Goal: Communication & Community: Answer question/provide support

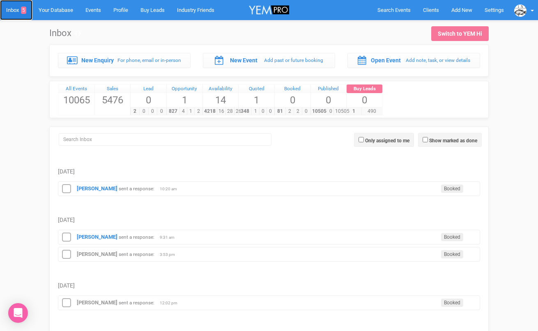
click at [18, 10] on link "Inbox 5" at bounding box center [16, 10] width 32 height 20
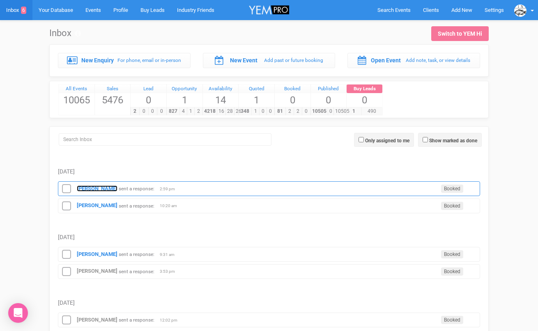
click at [97, 186] on strong "[PERSON_NAME]" at bounding box center [97, 189] width 41 height 6
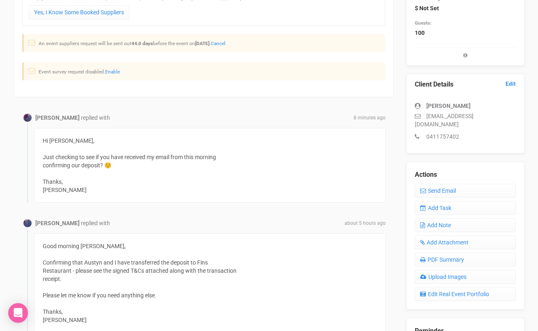
scroll to position [153, 0]
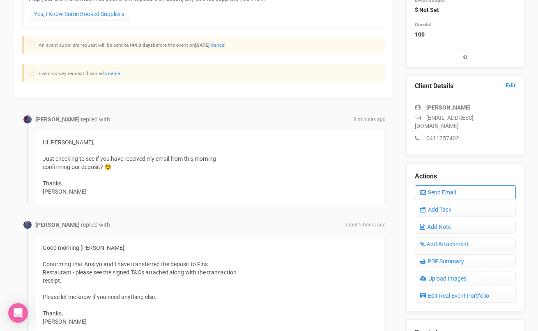
click at [432, 186] on link "Send Email" at bounding box center [465, 193] width 101 height 14
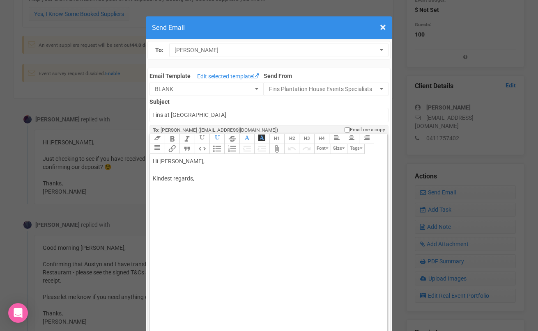
drag, startPoint x: 214, startPoint y: 160, endPoint x: 179, endPoint y: 160, distance: 35.7
click at [179, 160] on div "Hi [PERSON_NAME], Kindest regards," at bounding box center [267, 178] width 228 height 43
type trix-editor "<div>Hi [PERSON_NAME] and [PERSON_NAME]<br><br>T<br><br>Kindest regards,<br><br…"
drag, startPoint x: 212, startPoint y: 162, endPoint x: 148, endPoint y: 160, distance: 63.6
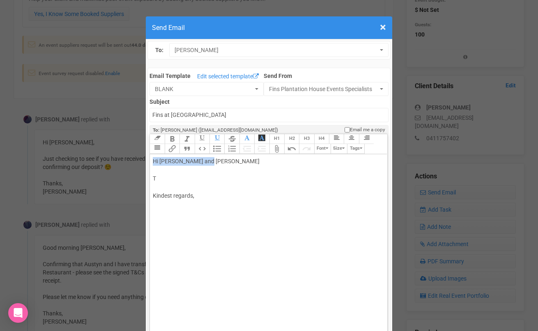
copy div "Hi [PERSON_NAME] and [PERSON_NAME]"
click at [187, 175] on div "Hi [PERSON_NAME] and [PERSON_NAME] T Kindest regards," at bounding box center [267, 187] width 228 height 60
click at [195, 117] on input "Fins at [GEOGRAPHIC_DATA]" at bounding box center [268, 115] width 238 height 14
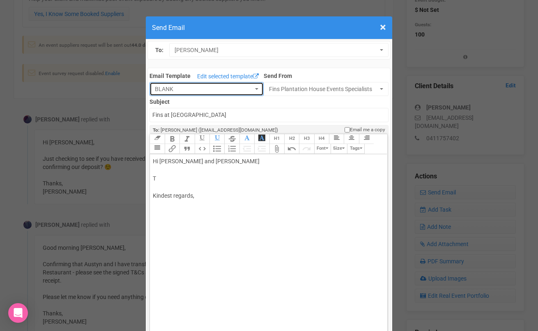
click at [188, 92] on span "BLANK" at bounding box center [204, 89] width 98 height 8
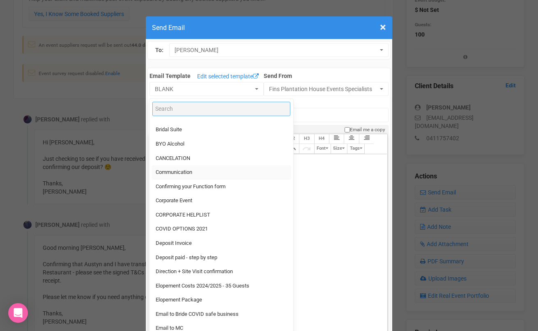
scroll to position [26, 0]
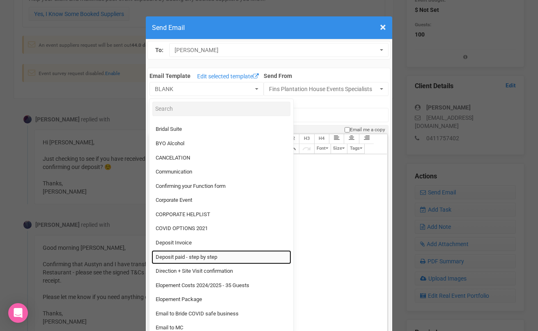
click at [186, 254] on span "Deposit paid - step by step" at bounding box center [187, 258] width 62 height 8
select select "334929"
type input "Thanks for choosing Fins at [GEOGRAPHIC_DATA] - Step by Step"
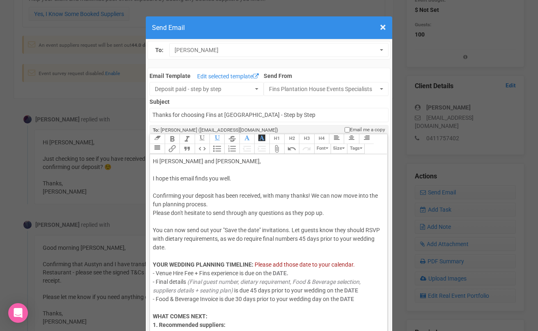
click at [312, 194] on span "Confirming your deposit has been received, with many thanks! We can now move in…" at bounding box center [265, 200] width 225 height 15
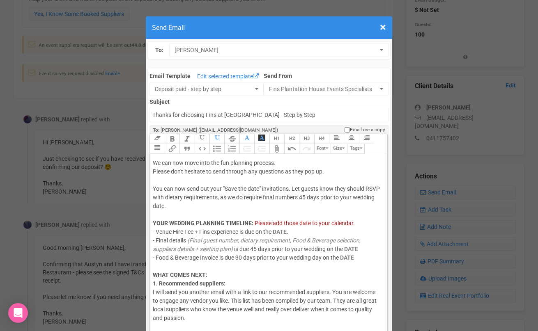
scroll to position [53, 0]
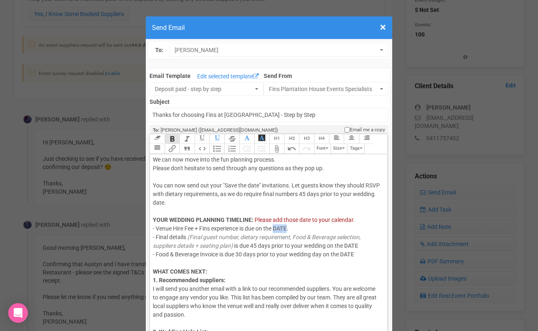
drag, startPoint x: 289, startPoint y: 227, endPoint x: 277, endPoint y: 228, distance: 11.9
click at [277, 228] on strong "DATE." at bounding box center [281, 228] width 16 height 7
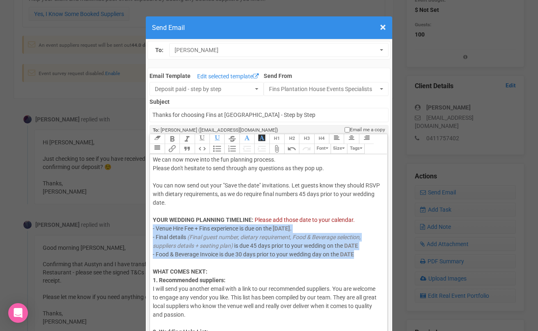
drag, startPoint x: 360, startPoint y: 254, endPoint x: 154, endPoint y: 228, distance: 208.5
click at [264, 140] on icon "button" at bounding box center [261, 138] width 7 height 7
click at [261, 140] on icon "button" at bounding box center [261, 138] width 7 height 7
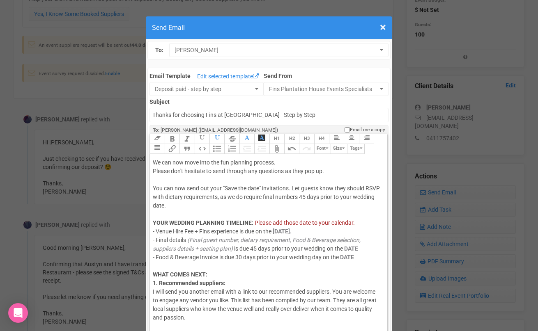
scroll to position [51, 0]
drag, startPoint x: 360, startPoint y: 248, endPoint x: 346, endPoint y: 248, distance: 13.5
drag, startPoint x: 355, startPoint y: 266, endPoint x: 341, endPoint y: 266, distance: 14.0
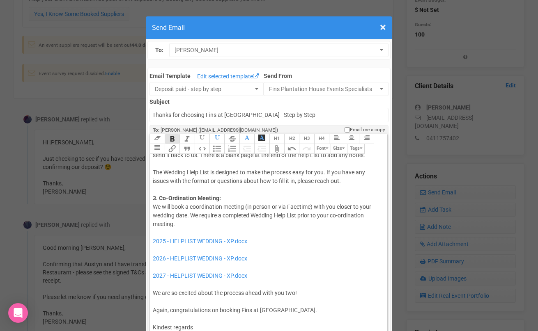
scroll to position [277, 0]
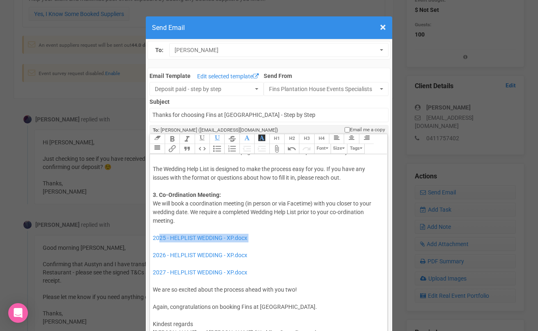
drag, startPoint x: 253, startPoint y: 252, endPoint x: 160, endPoint y: 243, distance: 92.8
click at [160, 243] on div "Hi [PERSON_NAME] and [PERSON_NAME], I hope this email finds you well. Confirmin…" at bounding box center [267, 122] width 228 height 483
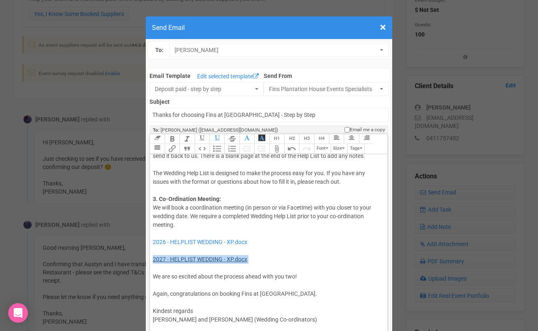
drag, startPoint x: 158, startPoint y: 270, endPoint x: 154, endPoint y: 261, distance: 9.9
click at [154, 261] on div "Hi [PERSON_NAME] and [PERSON_NAME], I hope this email finds you well. Confirmin…" at bounding box center [267, 117] width 228 height 465
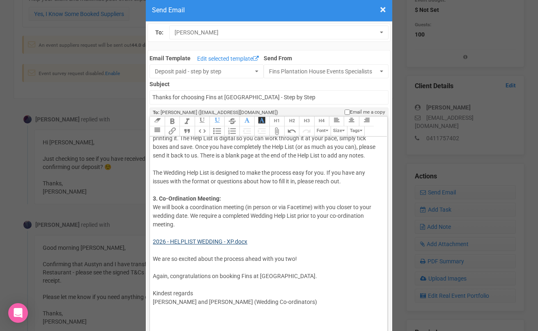
scroll to position [24, 0]
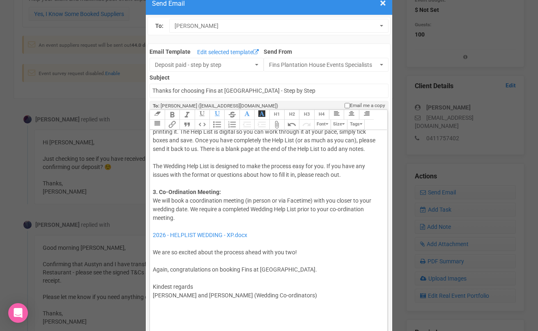
click at [197, 287] on div "Hi [PERSON_NAME] and [PERSON_NAME], I hope this email finds you well. Confirmin…" at bounding box center [267, 102] width 228 height 448
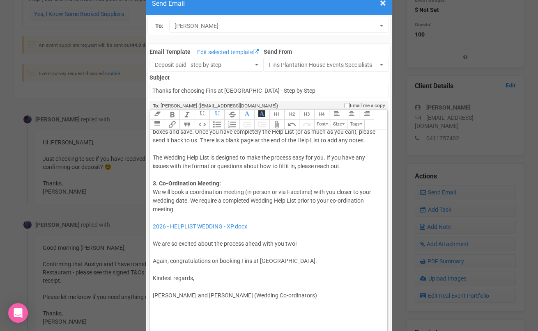
click at [154, 262] on span "Again, congratulations on booking Fins at [GEOGRAPHIC_DATA]." at bounding box center [235, 261] width 164 height 7
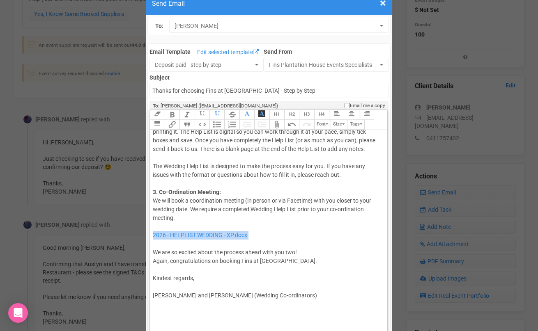
drag, startPoint x: 159, startPoint y: 245, endPoint x: 152, endPoint y: 236, distance: 11.4
click at [152, 236] on trix-editor "Hi [PERSON_NAME] and [PERSON_NAME], I hope this email finds you well. Confirmin…" at bounding box center [268, 229] width 237 height 199
click at [195, 249] on div "Hi [PERSON_NAME] and [PERSON_NAME], I hope this email finds you well. Confirmin…" at bounding box center [267, 102] width 228 height 448
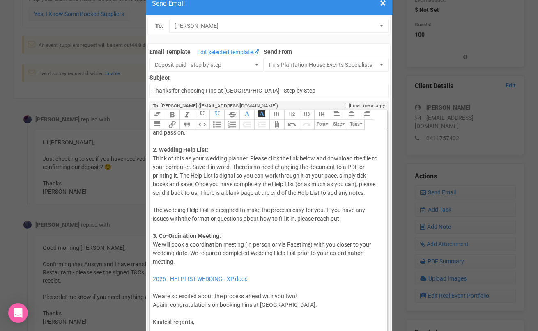
scroll to position [212, 0]
drag, startPoint x: 161, startPoint y: 296, endPoint x: 152, endPoint y: 283, distance: 15.7
click at [152, 283] on trix-editor "Hi [PERSON_NAME] and [PERSON_NAME], I hope this email finds you well. Confirmin…" at bounding box center [268, 229] width 237 height 199
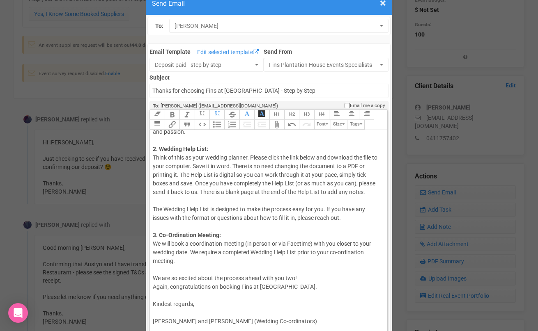
click at [159, 235] on div "Hi [PERSON_NAME] and [PERSON_NAME], I hope this email finds you well. Confirmin…" at bounding box center [267, 136] width 228 height 431
paste trix-editor "a href="[URL][DOMAIN_NAME][DOMAIN_NAME]"><span style="background-color: rgb(255…"
click at [153, 238] on strong "3. Co-Ordination Meeting:" at bounding box center [187, 235] width 68 height 7
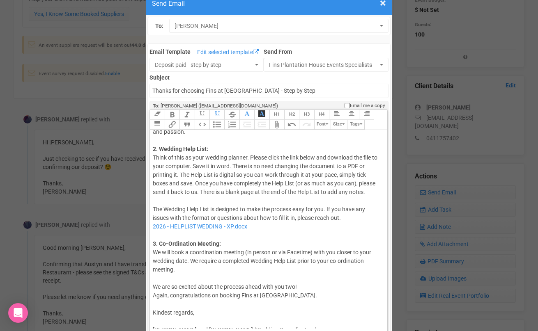
click at [348, 227] on div "Hi [PERSON_NAME] and [PERSON_NAME], I hope this email finds you well. Confirmin…" at bounding box center [267, 141] width 228 height 440
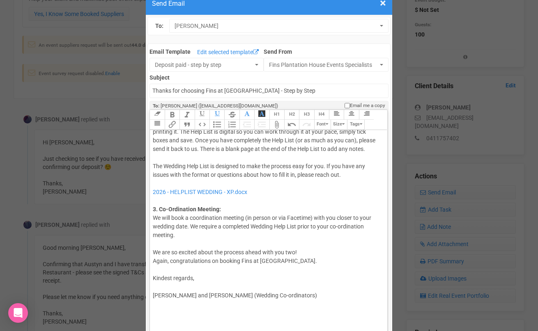
scroll to position [264, 0]
click at [155, 262] on span "Again, congratulations on booking Fins at [GEOGRAPHIC_DATA]." at bounding box center [235, 261] width 164 height 7
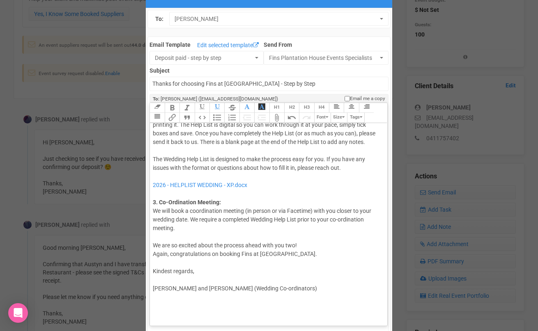
scroll to position [32, 0]
click at [169, 278] on div "Hi [PERSON_NAME] and [PERSON_NAME], I hope this email finds you well. Confirmin…" at bounding box center [267, 94] width 228 height 448
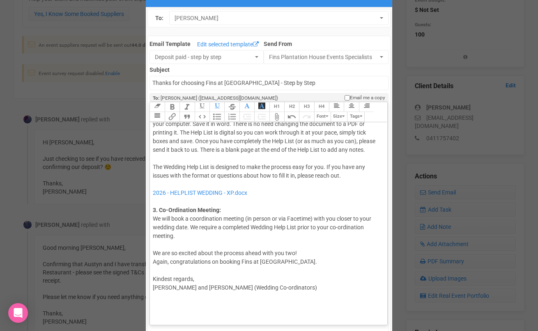
type trix-editor "<div>Hi [PERSON_NAME] and [PERSON_NAME],<br><br><span style="font-size: 14px; c…"
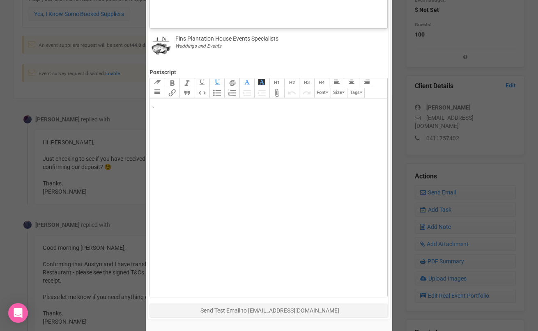
scroll to position [384, 0]
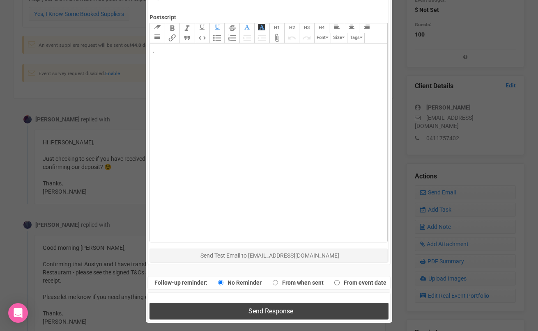
click at [219, 306] on button "Send Response" at bounding box center [268, 311] width 238 height 17
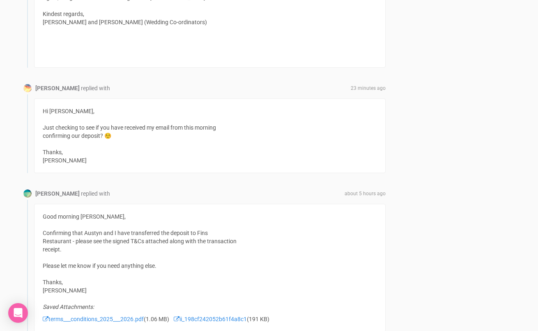
scroll to position [662, 0]
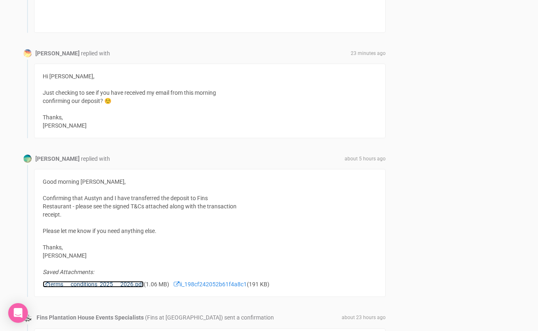
click at [126, 284] on link "terms___conditions_2025___2026.pdf" at bounding box center [93, 284] width 101 height 7
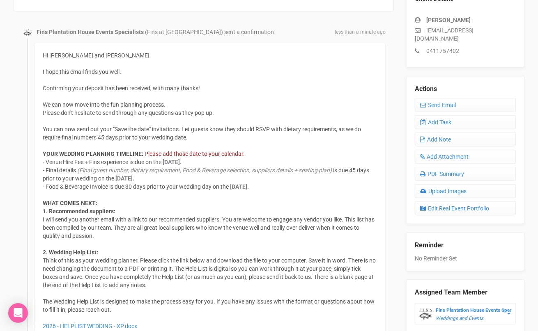
scroll to position [240, 0]
click at [429, 99] on link "Send Email" at bounding box center [465, 106] width 101 height 14
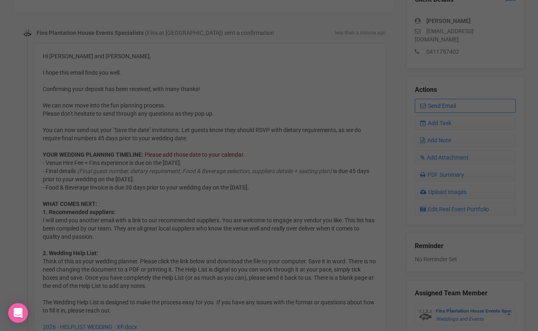
scroll to position [0, 0]
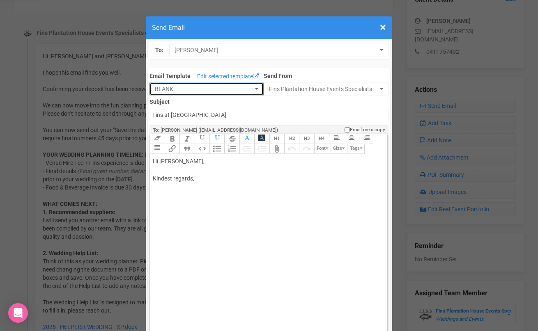
click at [225, 88] on span "BLANK" at bounding box center [204, 89] width 98 height 8
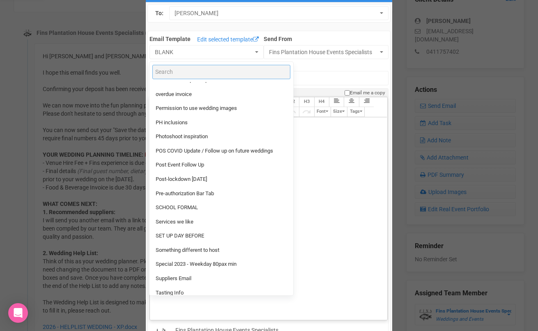
scroll to position [634, 0]
click at [180, 222] on span "Services we like" at bounding box center [175, 223] width 38 height 8
select select "89869"
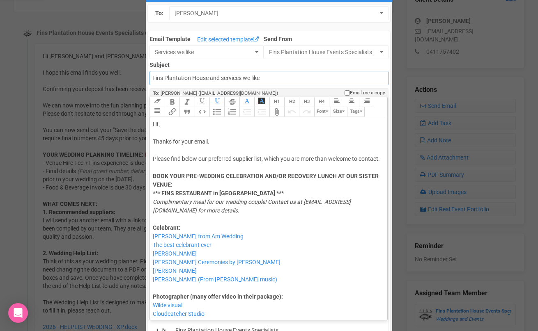
click at [264, 78] on input "Fins Plantation House and services we like" at bounding box center [268, 78] width 238 height 14
type input "Fins Plantation House and services we like- VENDORS!"
click at [173, 125] on div "Hi , Thanks for your email. Please find below our preferred supplier list, whic…" at bounding box center [267, 184] width 228 height 129
click at [154, 139] on div "Hi [PERSON_NAME] Thanks for your email. Please find below our preferred supplie…" at bounding box center [267, 184] width 228 height 129
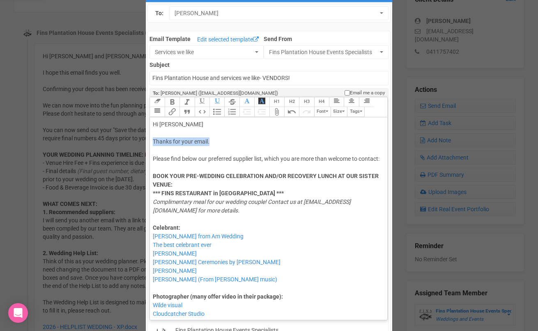
drag, startPoint x: 219, startPoint y: 142, endPoint x: 151, endPoint y: 141, distance: 68.2
click at [151, 141] on trix-editor "Hi [PERSON_NAME] Thanks for your email. Please find below our preferred supplie…" at bounding box center [268, 216] width 237 height 199
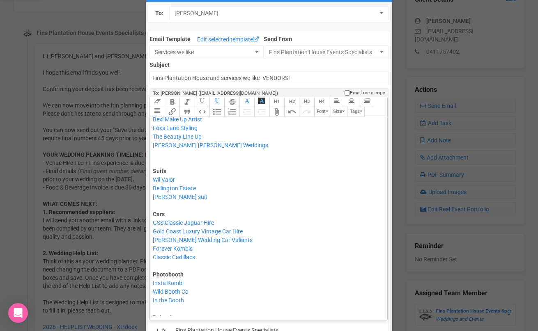
scroll to position [1012, 0]
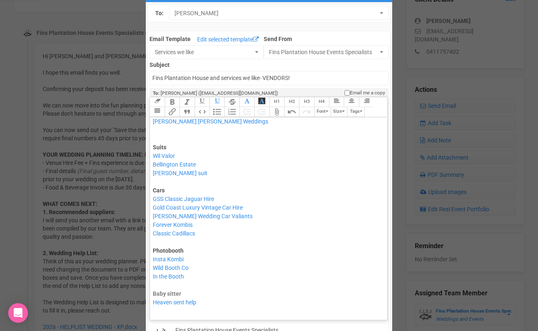
click at [161, 143] on div "Hair and Make Up: [PERSON_NAME] Co [PERSON_NAME] Bexi Make Up Artist Foxs Lane …" at bounding box center [267, 105] width 228 height 78
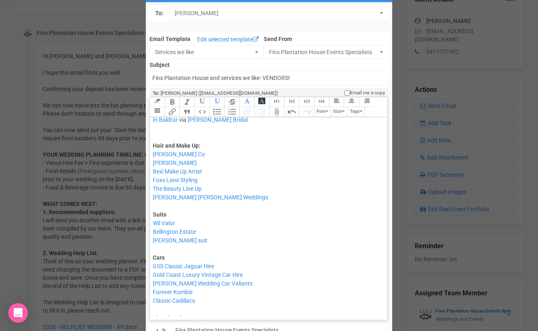
scroll to position [934, 0]
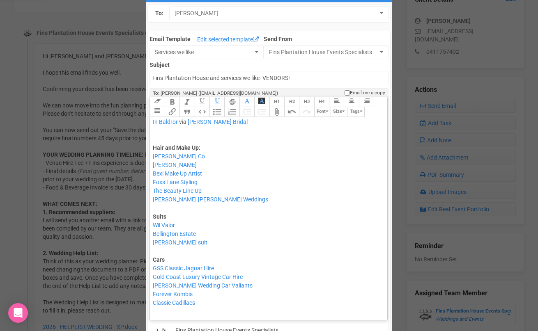
click at [156, 144] on div "Gowns [PERSON_NAME] Rue de Seine Bridal [PERSON_NAME] [PERSON_NAME] One Day Bri…" at bounding box center [267, 100] width 228 height 86
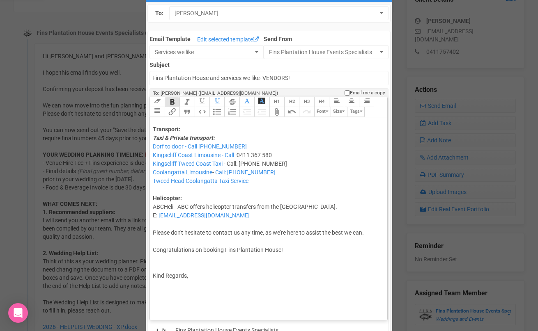
scroll to position [1412, 0]
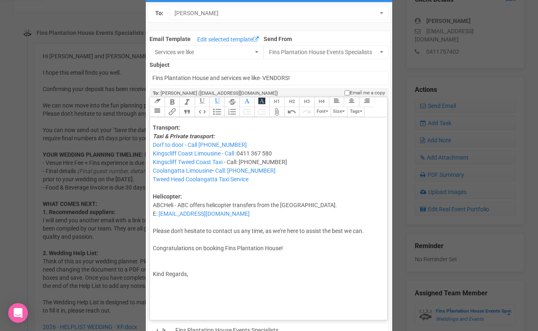
click at [160, 266] on div "Please don't hesitate to contact us any time, as we're here to assist the best …" at bounding box center [267, 244] width 228 height 52
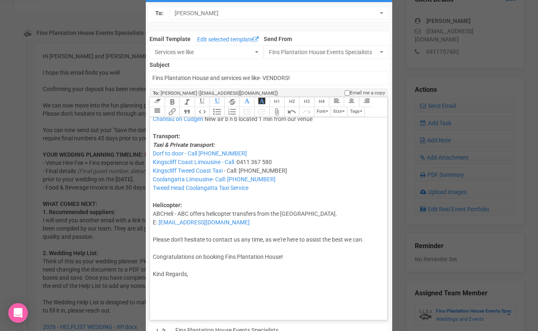
scroll to position [1403, 0]
drag, startPoint x: 163, startPoint y: 289, endPoint x: 154, endPoint y: 256, distance: 34.2
click at [154, 256] on trix-editor "Hi [PERSON_NAME] This is a bit of a loooong email with lots and lots to look th…" at bounding box center [268, 216] width 237 height 199
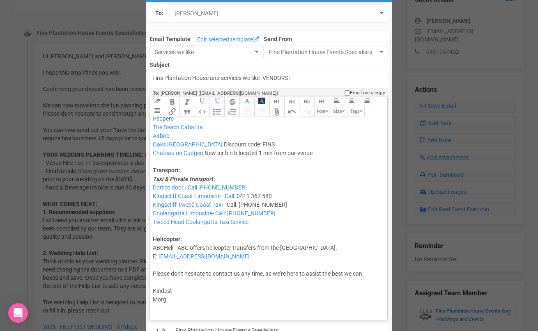
type trix-editor "<div>Hi [PERSON_NAME]<br><br>This is a bit of a loooong email with lots and lot…"
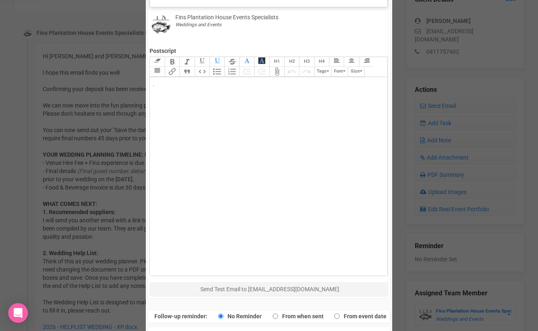
scroll to position [384, 0]
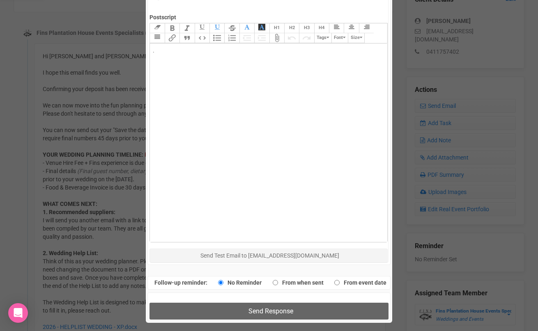
click at [216, 302] on div "Send Response" at bounding box center [268, 307] width 243 height 29
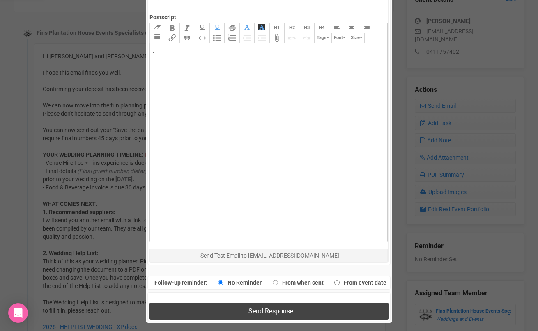
click at [216, 311] on button "Send Response" at bounding box center [268, 311] width 238 height 17
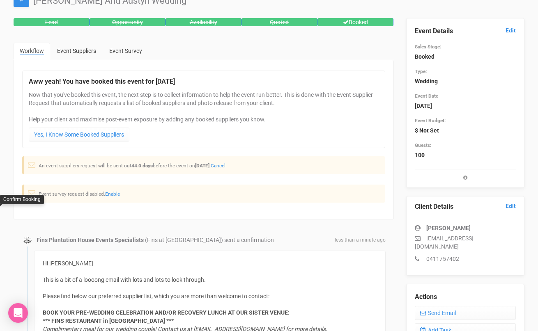
scroll to position [0, 0]
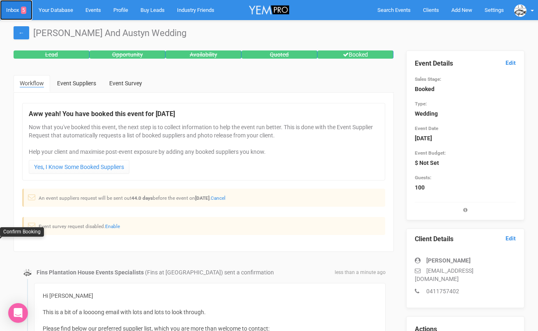
click at [13, 8] on link "Inbox 5" at bounding box center [16, 10] width 32 height 20
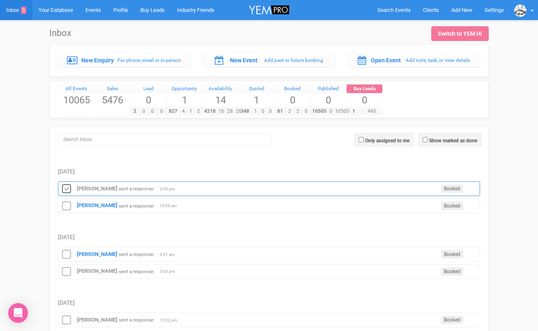
click at [65, 188] on icon at bounding box center [66, 189] width 12 height 11
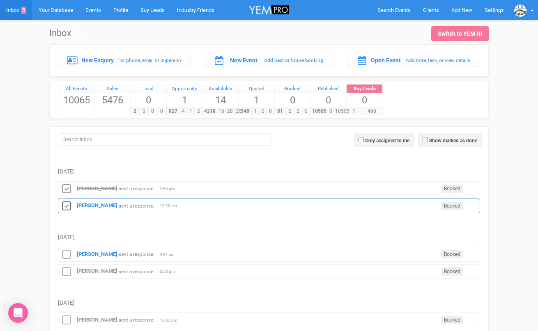
click at [67, 203] on icon at bounding box center [66, 206] width 12 height 11
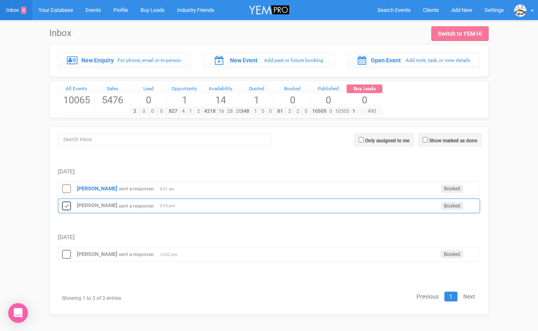
click at [68, 206] on icon at bounding box center [66, 206] width 12 height 11
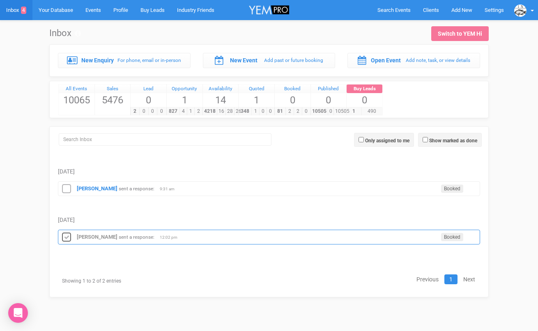
click at [66, 240] on icon at bounding box center [66, 237] width 12 height 11
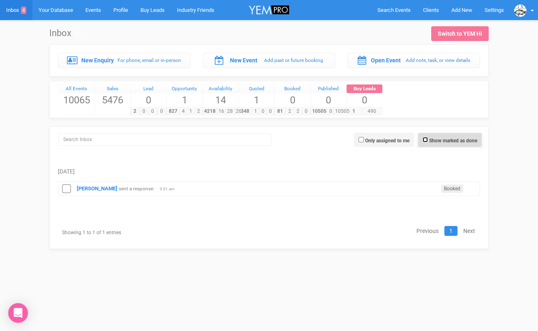
click at [424, 140] on input "Show marked as done" at bounding box center [424, 139] width 5 height 5
checkbox input "true"
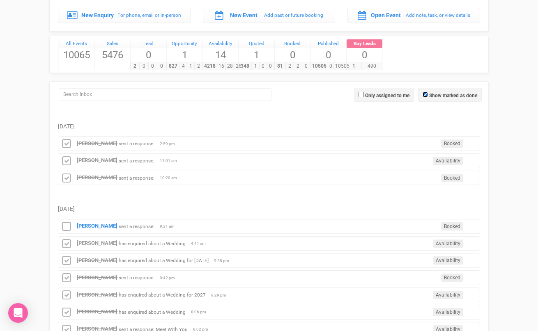
scroll to position [58, 0]
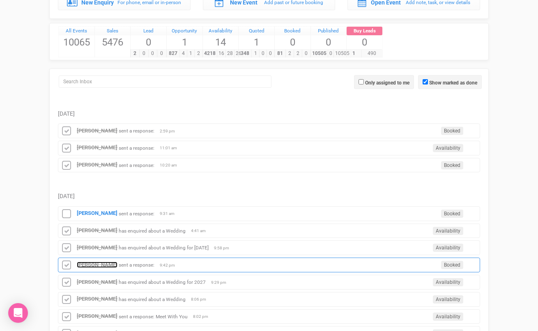
click at [102, 263] on strong "[PERSON_NAME]" at bounding box center [97, 265] width 41 height 6
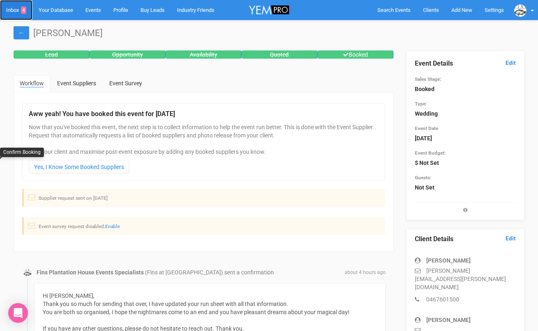
click at [18, 10] on link "Inbox 4" at bounding box center [16, 10] width 32 height 20
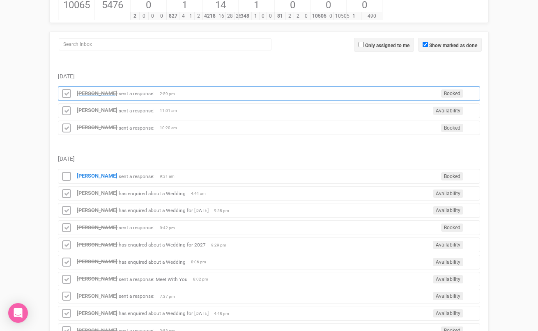
scroll to position [140, 0]
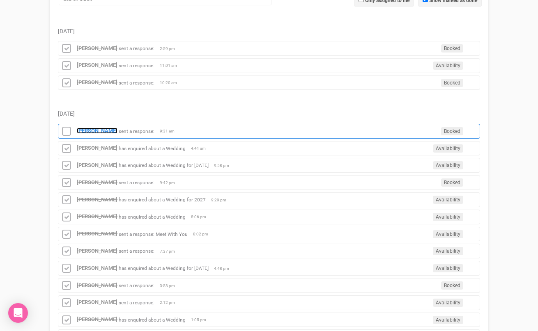
click at [102, 132] on strong "[PERSON_NAME]" at bounding box center [97, 131] width 41 height 6
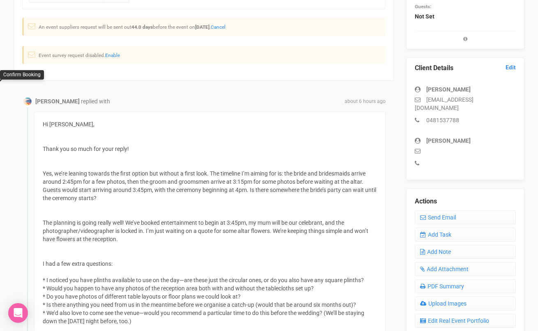
scroll to position [149, 0]
